Goal: Information Seeking & Learning: Find specific fact

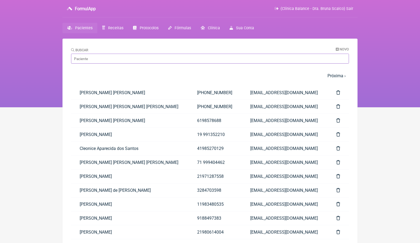
click at [132, 59] on input "Buscar" at bounding box center [210, 59] width 278 height 10
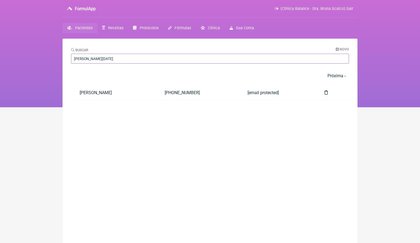
type input "[PERSON_NAME][DATE]"
drag, startPoint x: 75, startPoint y: 51, endPoint x: 121, endPoint y: 93, distance: 62.0
click at [121, 93] on link "[PERSON_NAME]" at bounding box center [113, 93] width 85 height 14
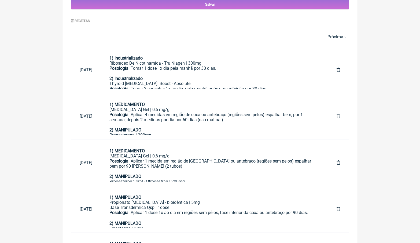
scroll to position [275, 0]
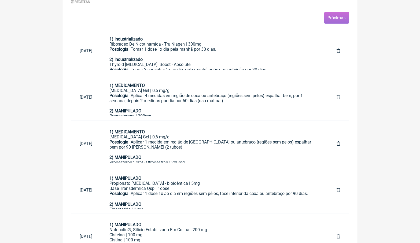
click at [335, 20] on span "Próxima ›" at bounding box center [336, 18] width 25 height 12
click at [341, 17] on link "Próxima ›" at bounding box center [336, 17] width 18 height 5
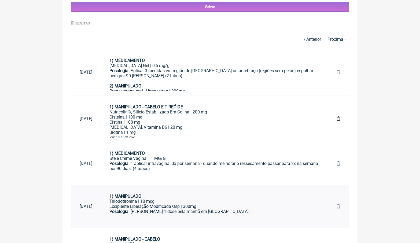
scroll to position [221, 0]
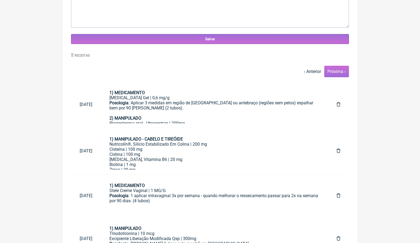
click at [339, 71] on link "Próxima ›" at bounding box center [336, 71] width 18 height 5
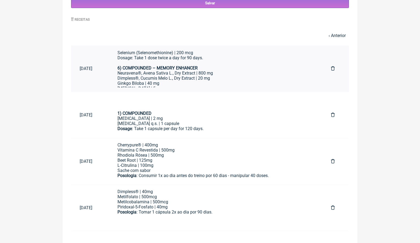
scroll to position [237, 0]
click at [336, 33] on link "‹ Anterior" at bounding box center [336, 35] width 17 height 5
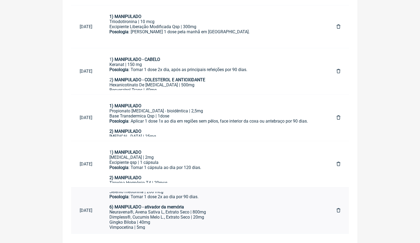
scroll to position [238, 0]
click at [171, 213] on div "Dimpless®, Cucumis Melo L., Extrato Seco | 20mg Gingko Biloba | 40mg Vimpocetin…" at bounding box center [214, 223] width 210 height 20
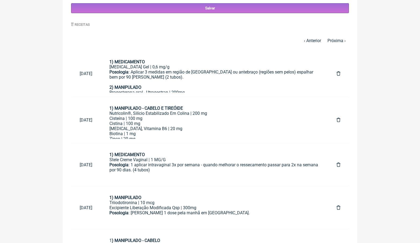
scroll to position [220, 0]
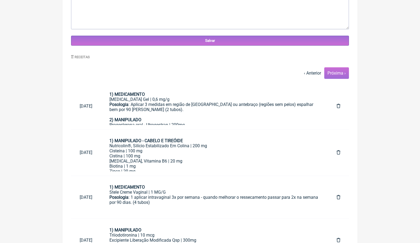
click at [341, 72] on link "Próxima ›" at bounding box center [336, 72] width 18 height 5
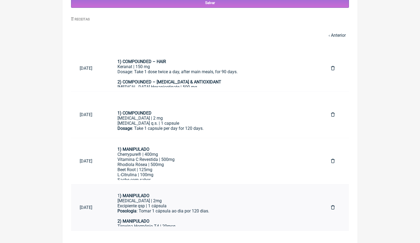
scroll to position [257, 0]
click at [166, 211] on div "Posologia : Tomar 1 cápsula ao dia por 120 dias." at bounding box center [215, 214] width 196 height 10
